Goal: Information Seeking & Learning: Check status

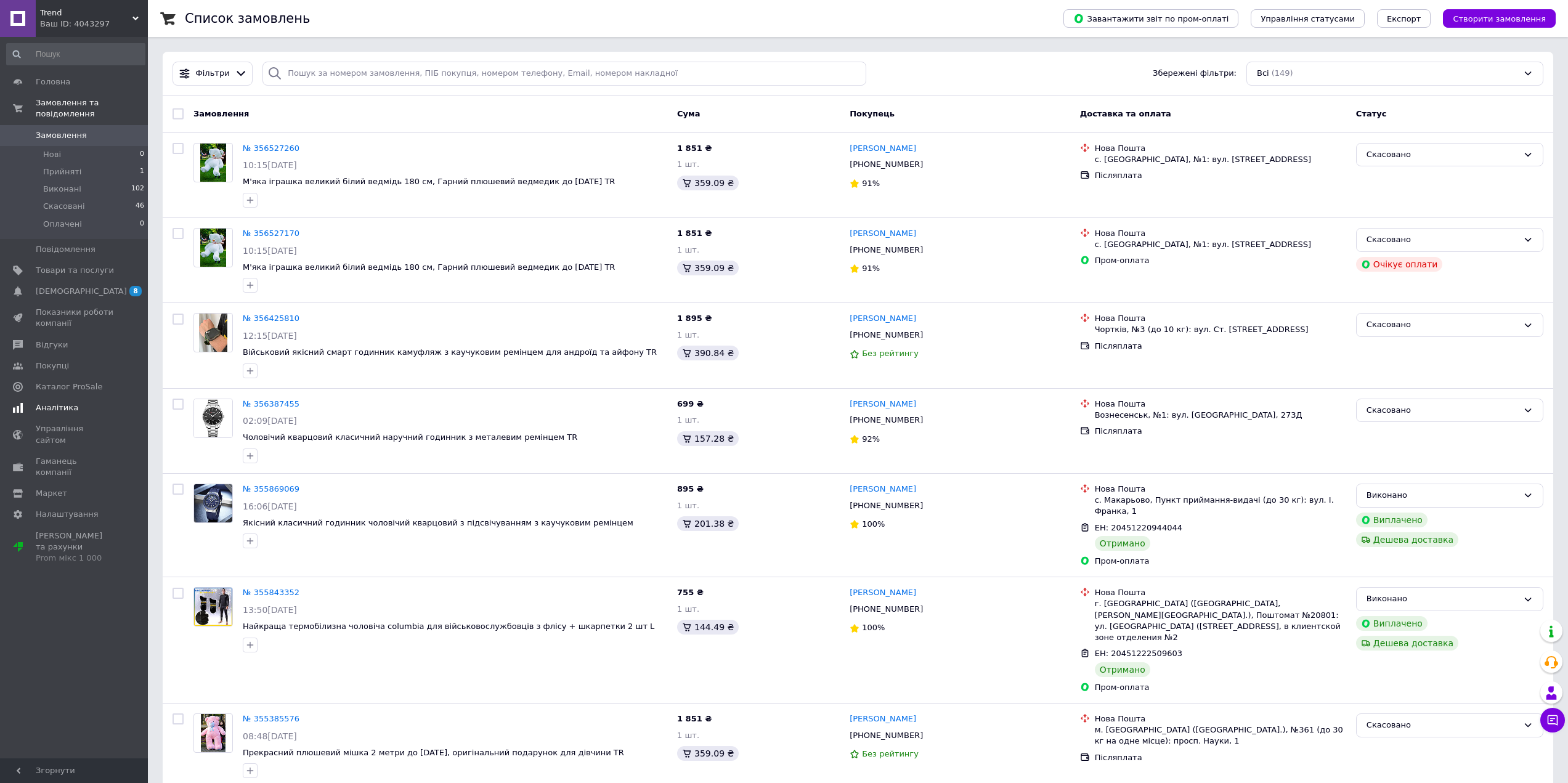
click at [69, 403] on span "Аналітика" at bounding box center [57, 408] width 43 height 11
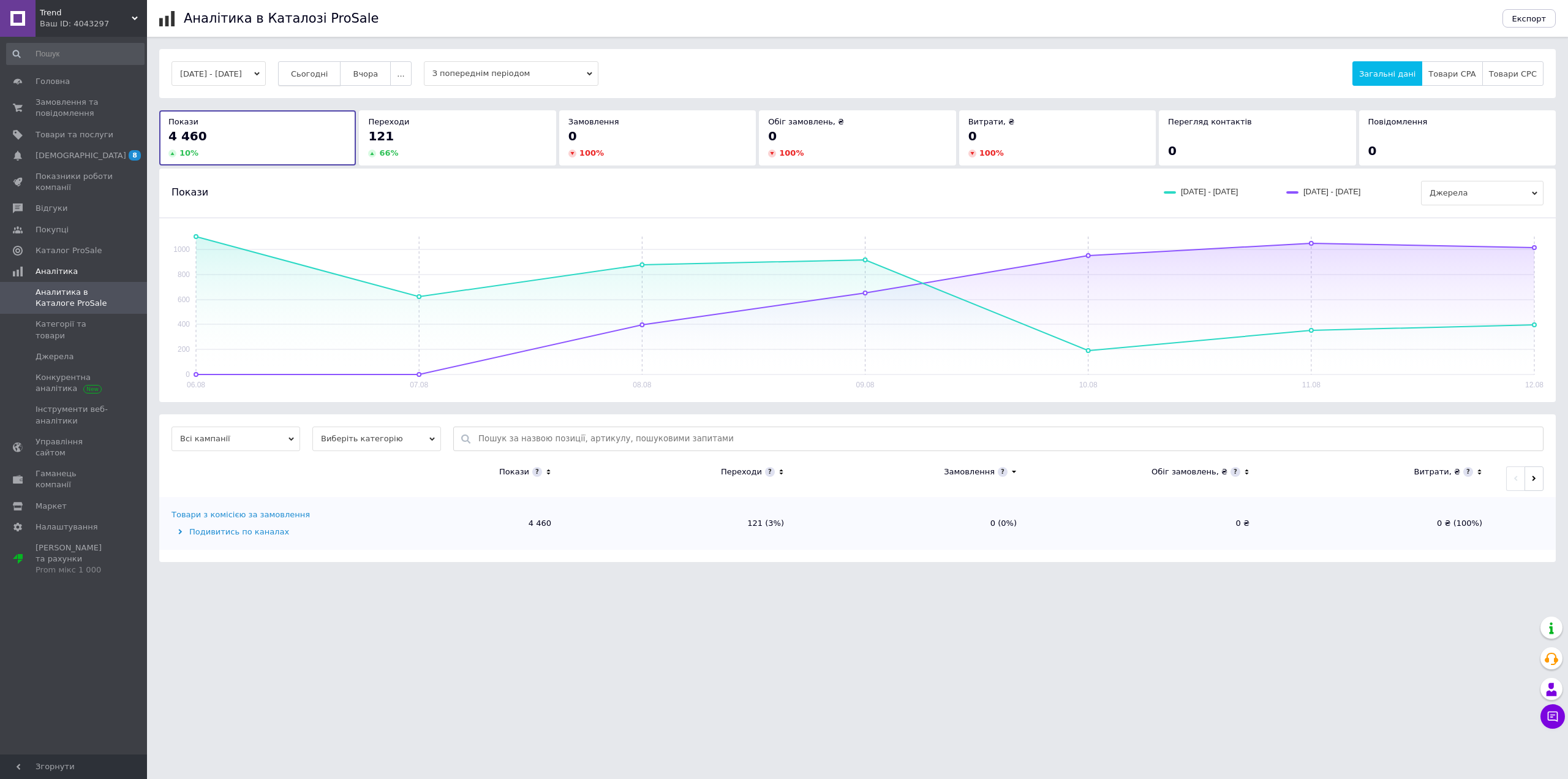
click at [329, 74] on span "Сьогодні" at bounding box center [309, 74] width 37 height 10
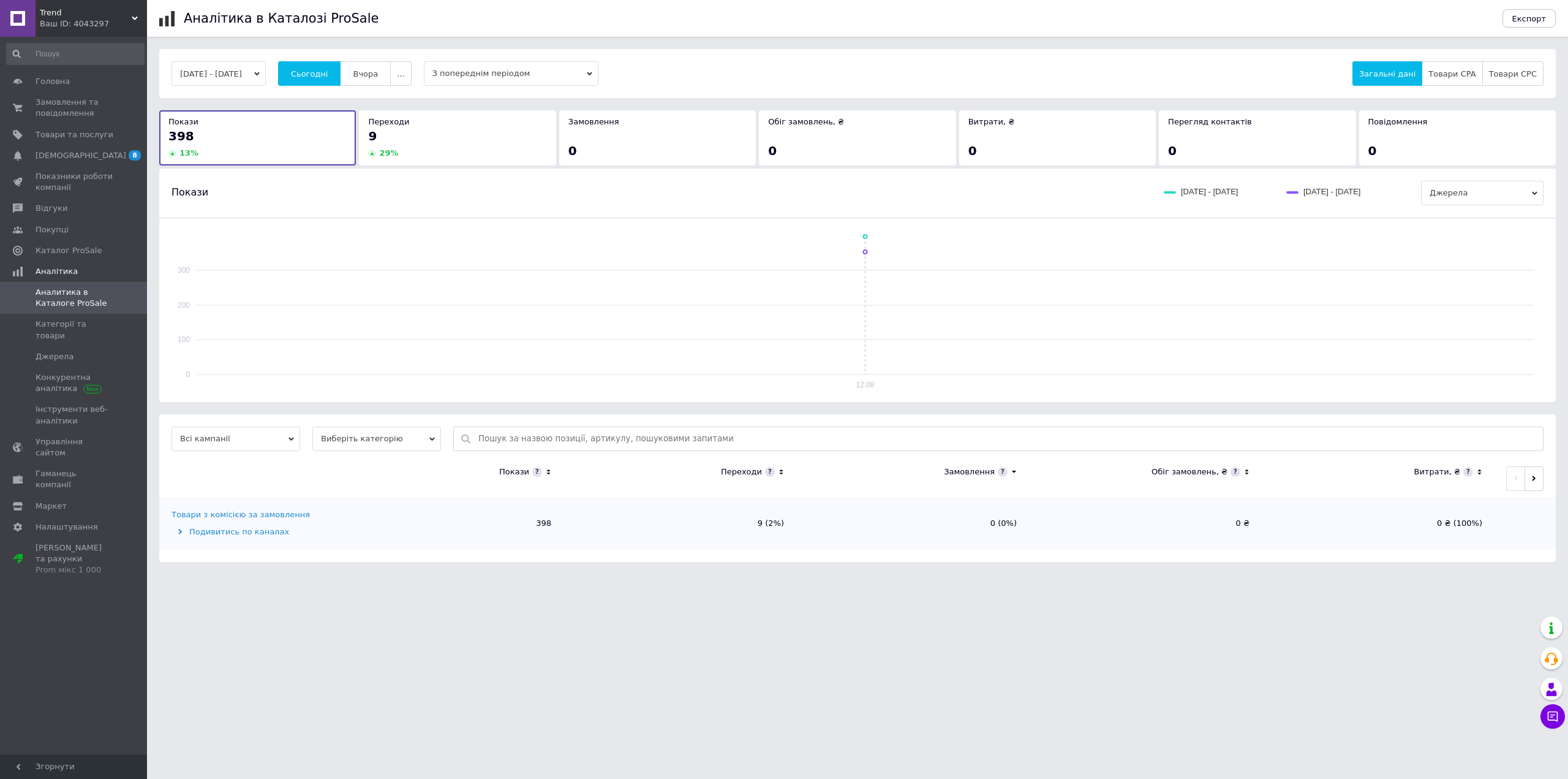
click at [108, 12] on span "Trend" at bounding box center [86, 12] width 92 height 11
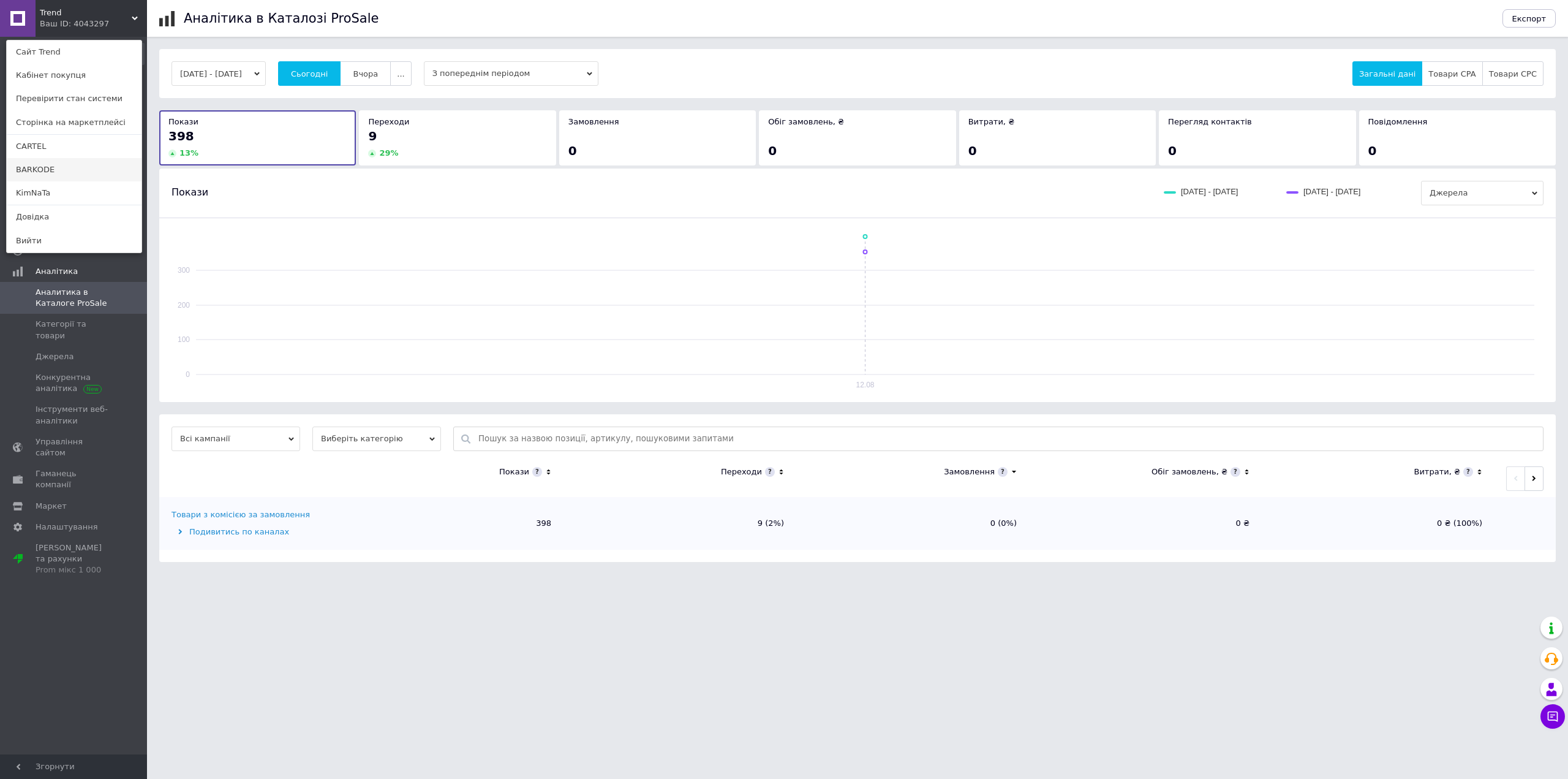
click at [71, 158] on link "BARKODE" at bounding box center [74, 170] width 135 height 23
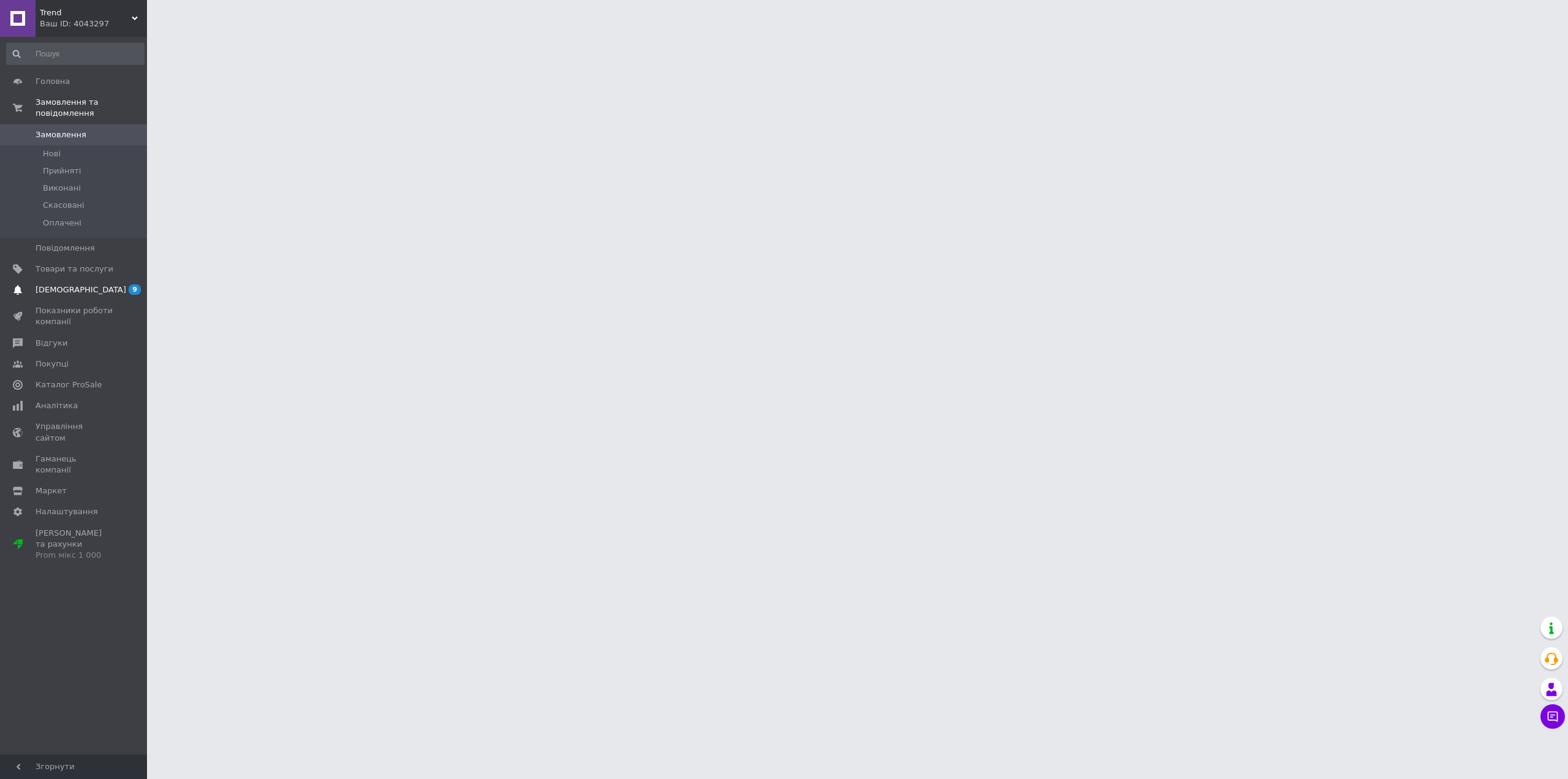
click at [78, 280] on link "Сповіщення 9 0" at bounding box center [75, 290] width 150 height 21
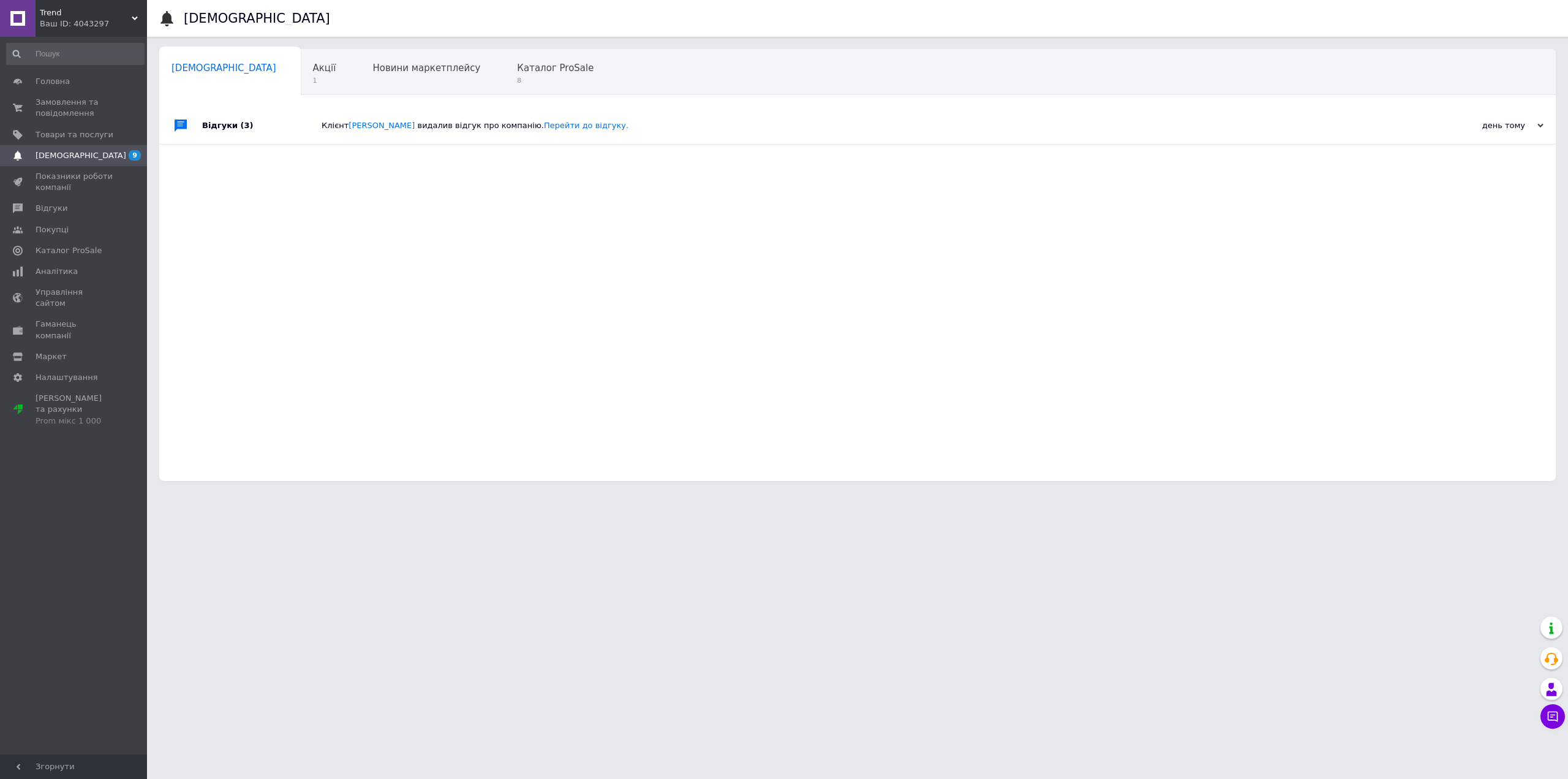
click at [451, 127] on span "видалив відгук про компанію. Перейти до відгуку." at bounding box center [523, 125] width 211 height 10
